Goal: Book appointment/travel/reservation

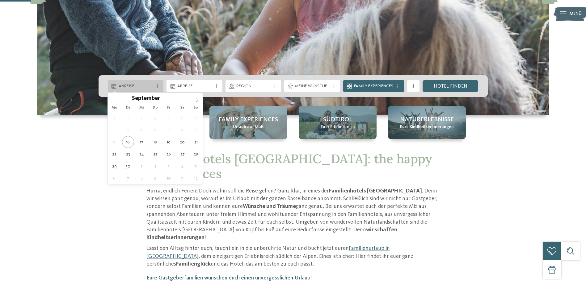
click at [157, 86] on icon at bounding box center [157, 86] width 4 height 4
click at [198, 101] on icon at bounding box center [197, 100] width 4 height 4
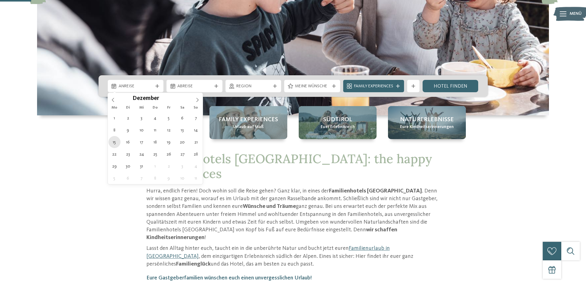
type div "[DATE]"
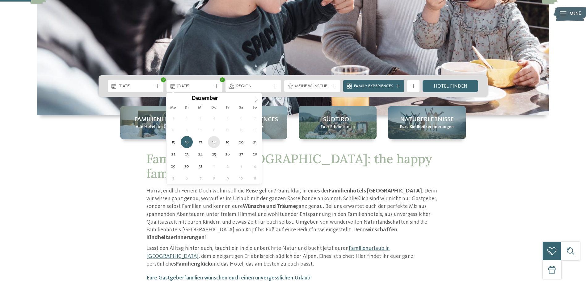
type div "[DATE]"
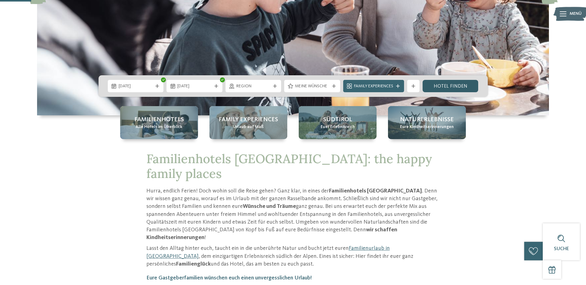
click at [436, 86] on link "Hotel finden" at bounding box center [450, 86] width 56 height 12
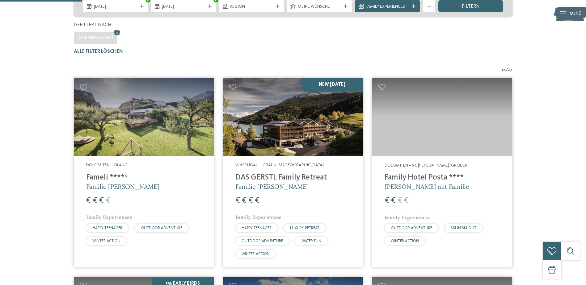
scroll to position [194, 0]
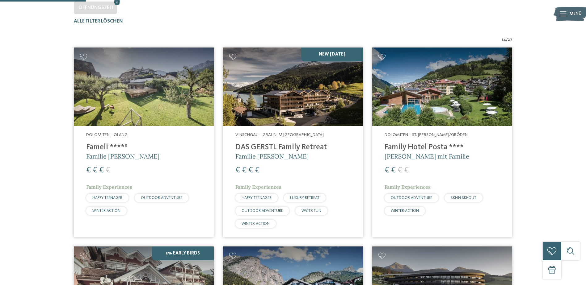
click at [408, 91] on img at bounding box center [442, 87] width 140 height 79
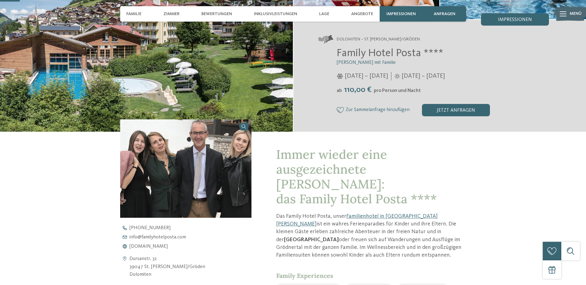
scroll to position [154, 0]
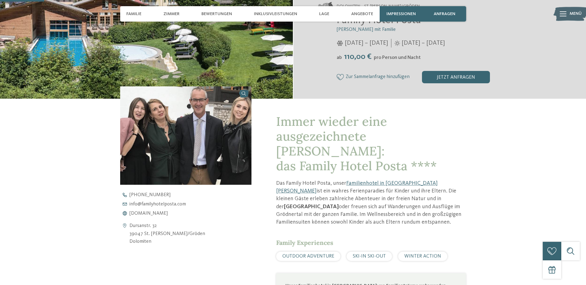
click at [174, 131] on img at bounding box center [185, 135] width 131 height 98
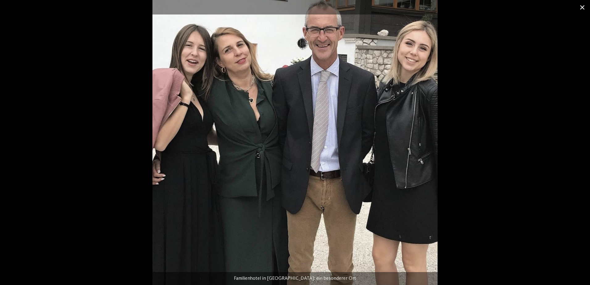
click at [575, 6] on span at bounding box center [582, 7] width 15 height 15
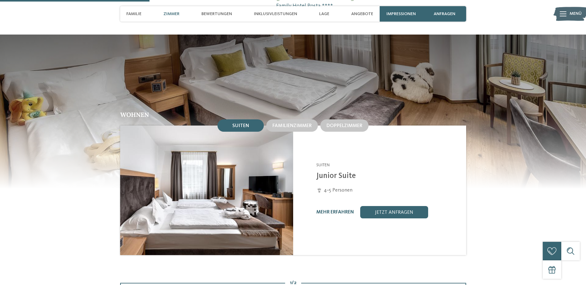
scroll to position [617, 0]
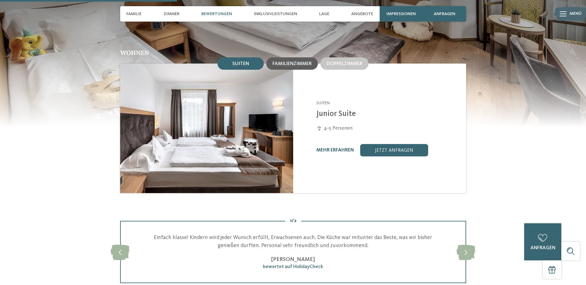
click at [305, 61] on span "Familienzimmer" at bounding box center [291, 63] width 39 height 5
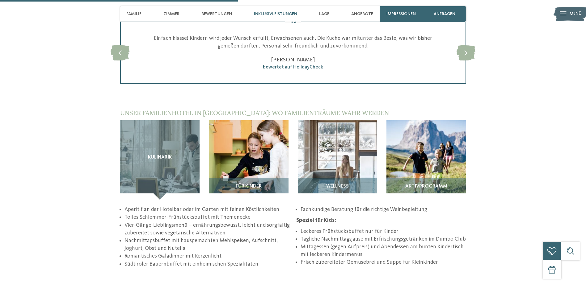
scroll to position [833, 0]
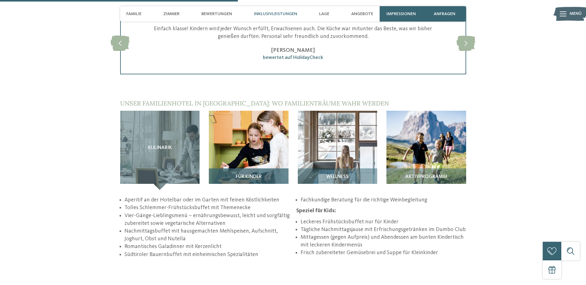
click at [248, 131] on img at bounding box center [249, 151] width 80 height 80
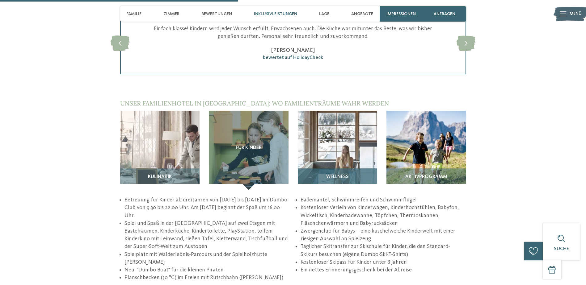
click at [323, 123] on img at bounding box center [338, 151] width 80 height 80
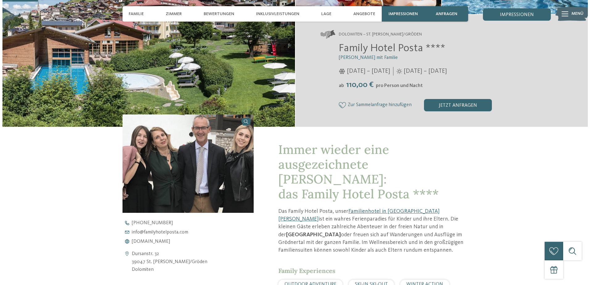
scroll to position [123, 0]
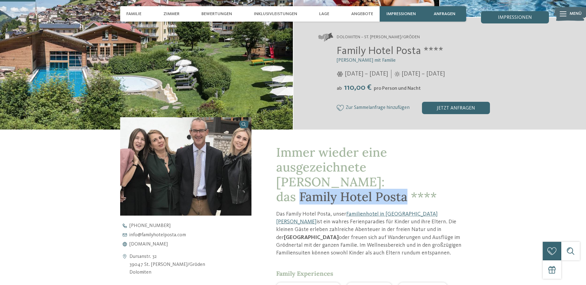
drag, startPoint x: 307, startPoint y: 183, endPoint x: 406, endPoint y: 184, distance: 98.8
click at [406, 184] on span "Immer wieder eine ausgezeichnete [PERSON_NAME]: das Family Hotel Posta ****" at bounding box center [356, 174] width 161 height 60
drag, startPoint x: 406, startPoint y: 184, endPoint x: 403, endPoint y: 183, distance: 3.9
copy span "Family Hotel Posta"
click at [170, 163] on img at bounding box center [185, 166] width 131 height 98
